Goal: Navigation & Orientation: Understand site structure

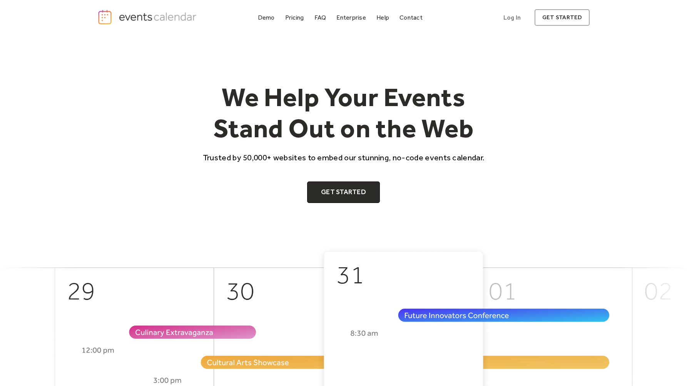
click at [151, 156] on div "We Help Your Events Stand Out on the Web Trusted by 50,000+ websites to embed o…" at bounding box center [343, 143] width 492 height 122
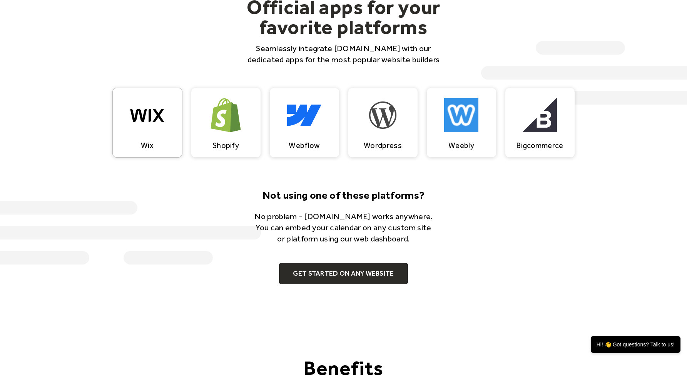
scroll to position [780, 0]
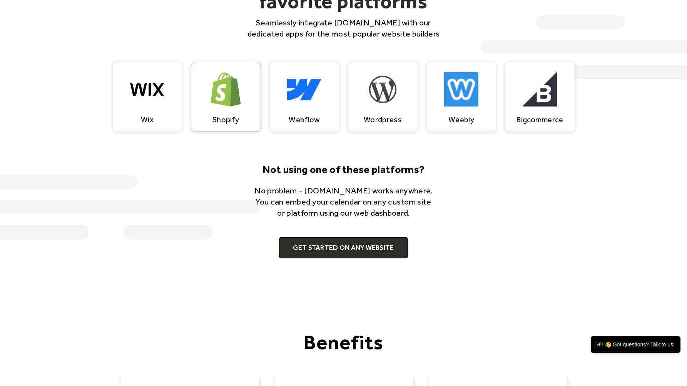
click at [227, 102] on img at bounding box center [226, 89] width 34 height 51
click at [522, 208] on div "Not using one of these platforms? No problem - [DOMAIN_NAME] works anywhere. Yo…" at bounding box center [343, 210] width 492 height 96
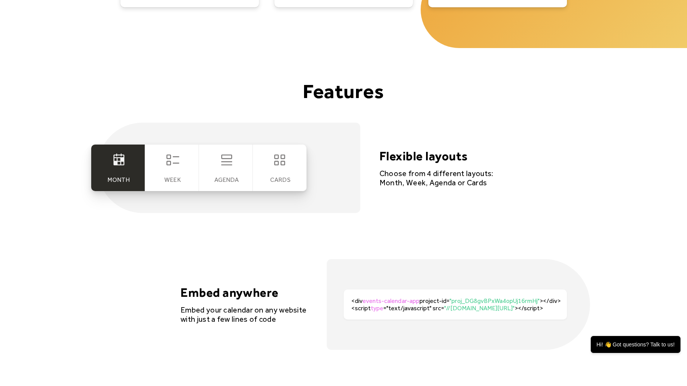
scroll to position [1578, 0]
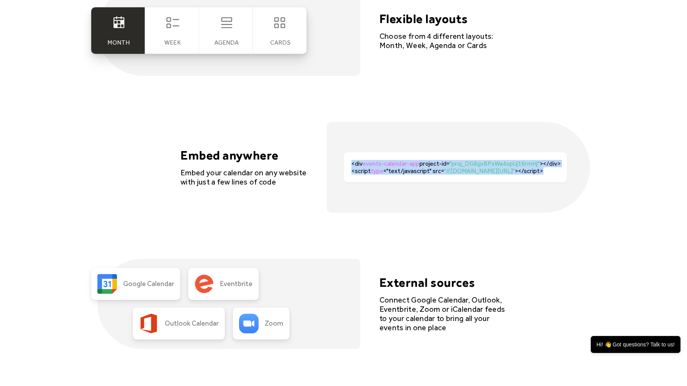
drag, startPoint x: 463, startPoint y: 160, endPoint x: 529, endPoint y: 189, distance: 72.0
click at [529, 189] on div "<div events-calendar-app project-id= "proj_DG8gvBPxWa4opUj16rmHj" ></div><scrip…" at bounding box center [458, 167] width 263 height 90
click at [536, 192] on div "<div events-calendar-app project-id= "proj_DG8gvBPxWa4opUj16rmHj" ></div><scrip…" at bounding box center [458, 167] width 263 height 90
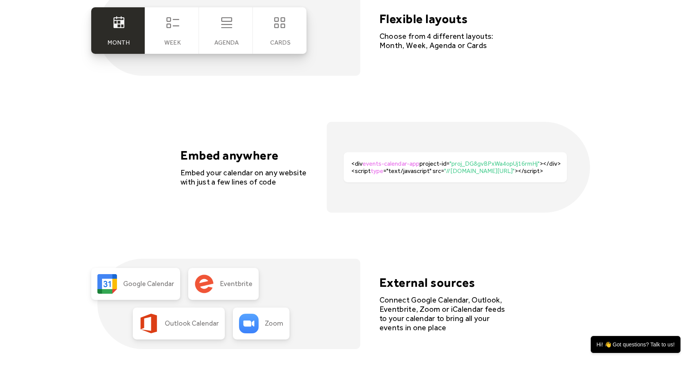
click at [596, 191] on div "Features Month Week [GEOGRAPHIC_DATA] cards Flexible layouts Choose from 4 diff…" at bounding box center [343, 373] width 687 height 945
click at [603, 194] on div "Features Month Week [GEOGRAPHIC_DATA] cards Flexible layouts Choose from 4 diff…" at bounding box center [343, 373] width 687 height 945
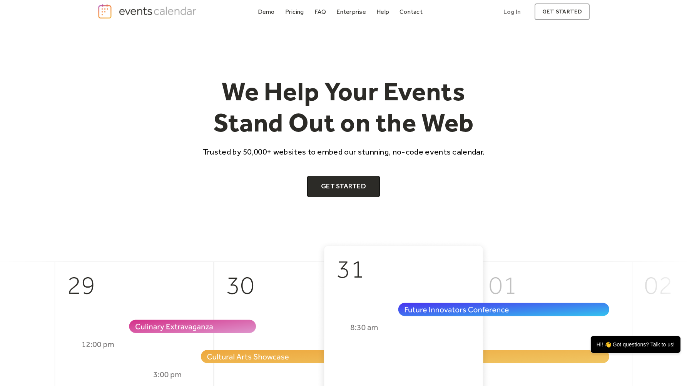
scroll to position [0, 0]
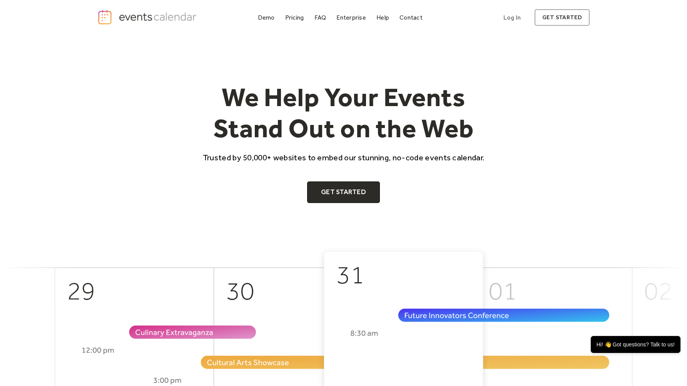
click at [598, 144] on div "We Help Your Events Stand Out on the Web Trusted by 50,000+ websites to embed o…" at bounding box center [343, 140] width 687 height 211
